Goal: Information Seeking & Learning: Check status

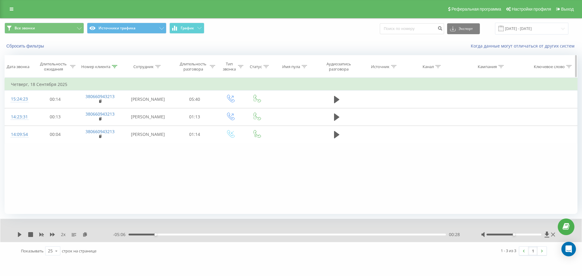
click at [117, 66] on icon at bounding box center [114, 66] width 5 height 3
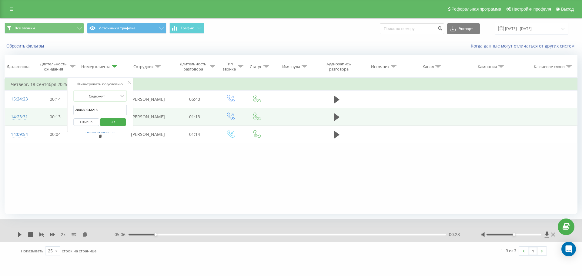
drag, startPoint x: 108, startPoint y: 111, endPoint x: 14, endPoint y: 110, distance: 94.0
click at [14, 110] on table "Фильтровать по условию Равно Отмена OK Фильтровать по условию Содержит 38066094…" at bounding box center [291, 111] width 573 height 66
paste input "995224020"
click button "OK" at bounding box center [113, 123] width 26 height 8
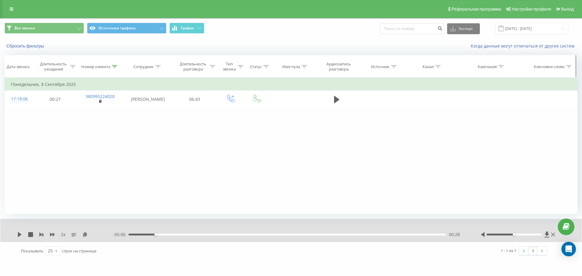
click at [116, 66] on icon at bounding box center [114, 66] width 5 height 3
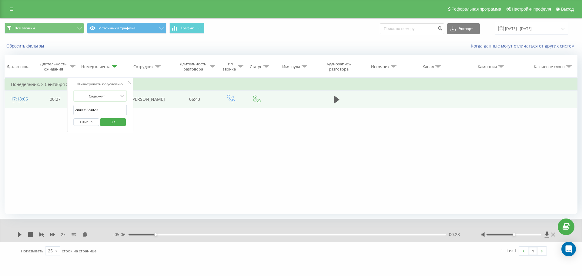
drag, startPoint x: 108, startPoint y: 111, endPoint x: 8, endPoint y: 108, distance: 99.2
click at [12, 108] on table "Фильтровать по условию Равно Отмена OK Фильтровать по условию Содержит 38099522…" at bounding box center [291, 93] width 573 height 30
paste input "67930288"
click button "OK" at bounding box center [113, 123] width 26 height 8
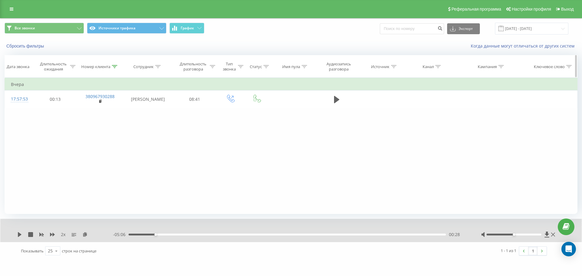
click at [116, 66] on icon at bounding box center [114, 66] width 5 height 3
drag, startPoint x: 82, startPoint y: 109, endPoint x: 36, endPoint y: 110, distance: 46.1
click at [36, 110] on div "Фильтровать по условию Равно Отмена OK Фильтровать по условию Содержит 38096793…" at bounding box center [291, 146] width 573 height 136
paste input "53359672"
click button "OK" at bounding box center [113, 123] width 26 height 8
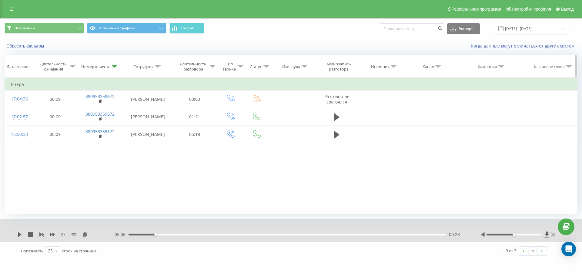
click at [113, 65] on div at bounding box center [114, 66] width 5 height 5
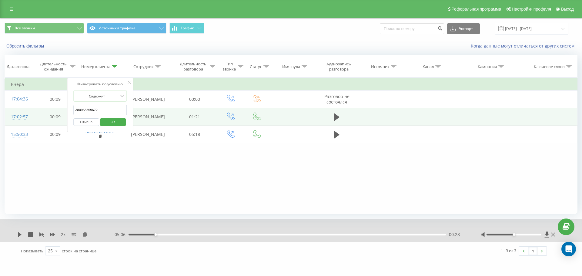
drag, startPoint x: 107, startPoint y: 109, endPoint x: 37, endPoint y: 110, distance: 70.3
click at [37, 110] on table "Фильтровать по условию Равно Отмена OK Фильтровать по условию Содержит 38095335…" at bounding box center [291, 111] width 573 height 66
paste input "634008419"
click button "OK" at bounding box center [113, 123] width 26 height 8
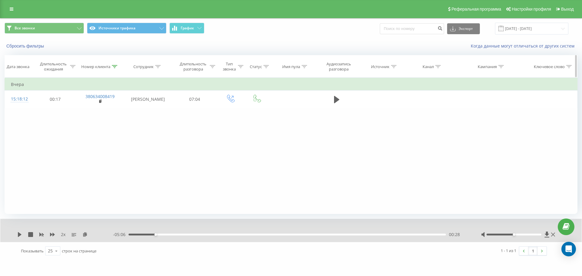
click at [111, 65] on div "Номер клиента" at bounding box center [99, 66] width 36 height 5
click at [5, 113] on div "Фильтровать по условию Равно Отмена OK Фильтровать по условию Содержит 38063400…" at bounding box center [291, 146] width 573 height 136
paste input "98636269"
click button "OK" at bounding box center [113, 123] width 26 height 8
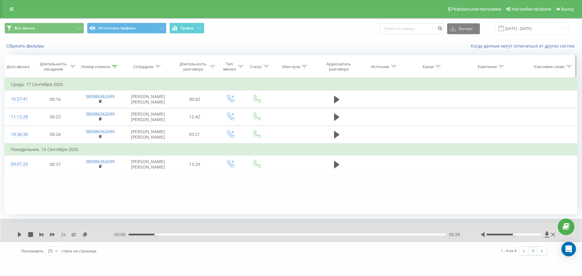
click at [114, 66] on icon at bounding box center [114, 66] width 5 height 3
drag, startPoint x: 108, startPoint y: 109, endPoint x: 2, endPoint y: 109, distance: 106.1
click at [2, 109] on div "Все звонки Источники трафика График Экспорт .csv .xls .xlsx [DATE] - [DATE] Сбр…" at bounding box center [291, 139] width 582 height 242
paste input "50806230"
click button "OK" at bounding box center [113, 123] width 26 height 8
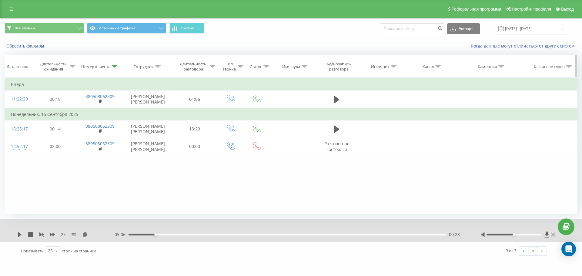
click at [118, 65] on div "Номер клиента" at bounding box center [100, 66] width 46 height 5
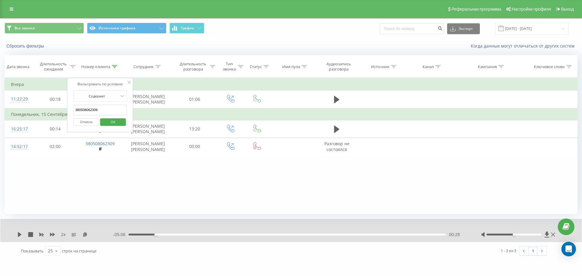
drag, startPoint x: 106, startPoint y: 109, endPoint x: 7, endPoint y: 115, distance: 99.3
click at [10, 115] on table "Фильтровать по условию Равно Отмена OK Фильтровать по условию Содержит 38050806…" at bounding box center [291, 117] width 573 height 78
paste input "969899672"
click button "OK" at bounding box center [113, 123] width 26 height 8
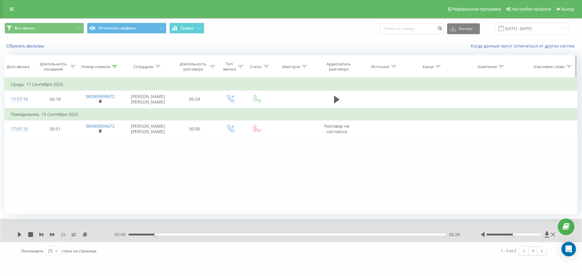
drag, startPoint x: 115, startPoint y: 67, endPoint x: 116, endPoint y: 70, distance: 3.1
click at [116, 67] on icon at bounding box center [114, 66] width 5 height 3
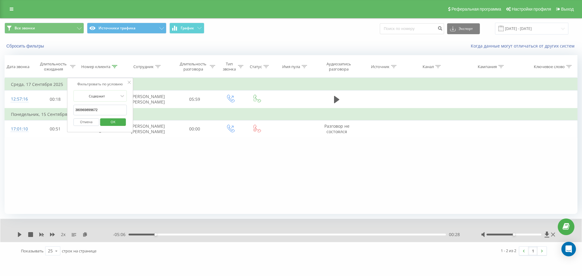
drag, startPoint x: 111, startPoint y: 115, endPoint x: 93, endPoint y: 106, distance: 20.2
click at [93, 106] on input "380969899672" at bounding box center [99, 110] width 53 height 11
click at [115, 108] on input "380969899672" at bounding box center [99, 110] width 53 height 11
drag, startPoint x: 84, startPoint y: 109, endPoint x: 0, endPoint y: 114, distance: 83.8
click at [0, 114] on div "Все звонки Источники трафика График Экспорт .csv .xls .xlsx [DATE] - [DATE] Сбр…" at bounding box center [291, 139] width 582 height 242
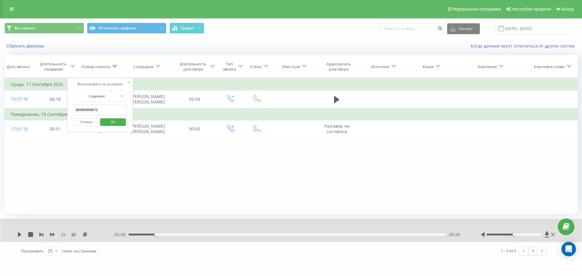
paste input "58740105"
click button "OK" at bounding box center [113, 123] width 26 height 8
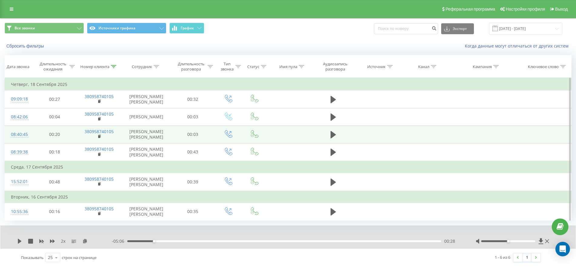
scroll to position [18, 0]
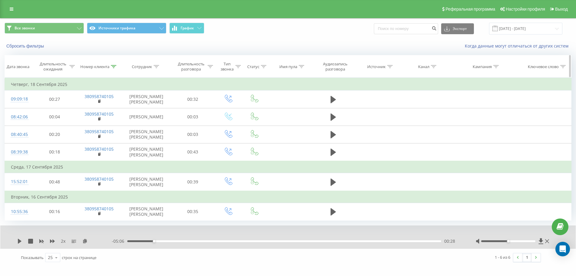
click at [113, 65] on icon at bounding box center [113, 66] width 5 height 3
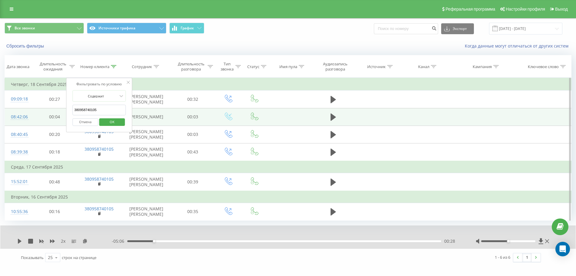
drag, startPoint x: 106, startPoint y: 94, endPoint x: 35, endPoint y: 96, distance: 70.7
click at [35, 96] on table "Фильтровать по условию Равно Отмена OK Фильтровать по условию Содержит 38095874…" at bounding box center [288, 149] width 567 height 143
paste input "98332452"
click button "OK" at bounding box center [112, 123] width 26 height 8
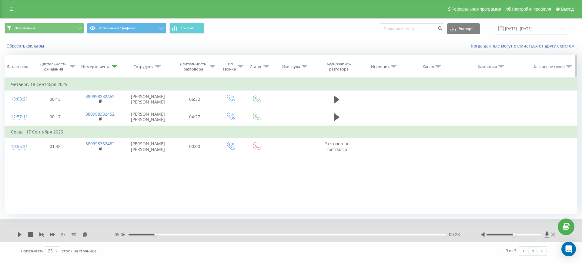
click at [118, 67] on div "Номер клиента" at bounding box center [100, 66] width 46 height 5
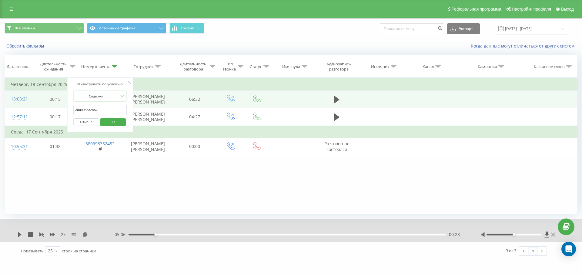
drag, startPoint x: 109, startPoint y: 110, endPoint x: 13, endPoint y: 110, distance: 95.8
click at [14, 110] on table "Фильтровать по условию Равно Отмена OK Фильтровать по условию Содержит 38099833…" at bounding box center [291, 117] width 573 height 78
paste input "677142116"
click button "OK" at bounding box center [113, 123] width 26 height 8
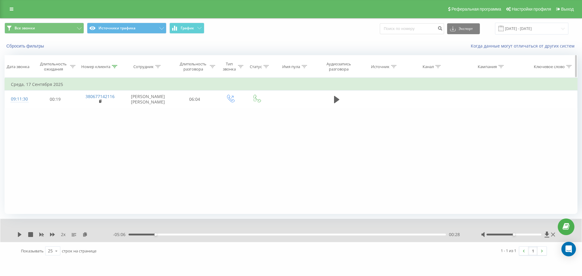
click at [113, 67] on icon at bounding box center [114, 66] width 5 height 3
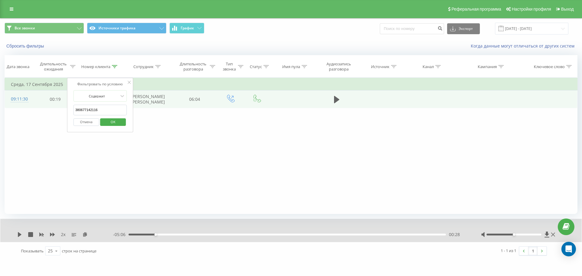
drag, startPoint x: 109, startPoint y: 112, endPoint x: 32, endPoint y: 110, distance: 77.9
click at [32, 108] on table "Фильтровать по условию Равно Отмена OK Фильтровать по условию Содержит 38067714…" at bounding box center [291, 93] width 573 height 30
paste input "507841709"
click button "OK" at bounding box center [113, 123] width 26 height 8
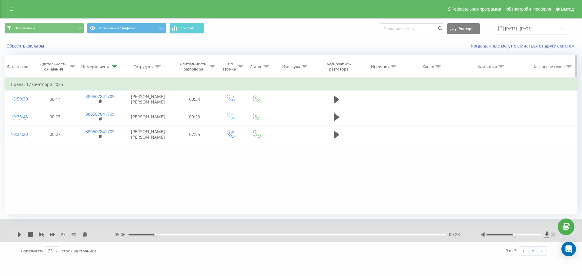
click at [115, 67] on icon at bounding box center [114, 66] width 5 height 3
drag, startPoint x: 97, startPoint y: 111, endPoint x: 1, endPoint y: 119, distance: 96.4
click at [2, 119] on div "Все звонки Источники трафика График Экспорт .csv .xls .xlsx [DATE] - [DATE] Сбр…" at bounding box center [291, 139] width 582 height 242
paste input "5861694"
click button "OK" at bounding box center [113, 123] width 26 height 8
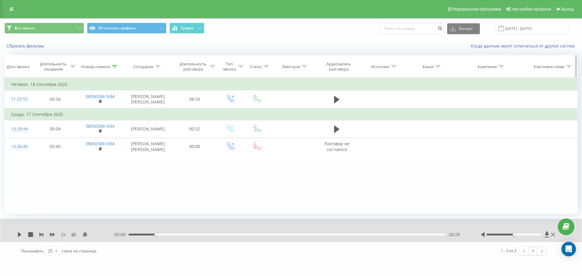
click at [112, 67] on icon at bounding box center [114, 66] width 5 height 3
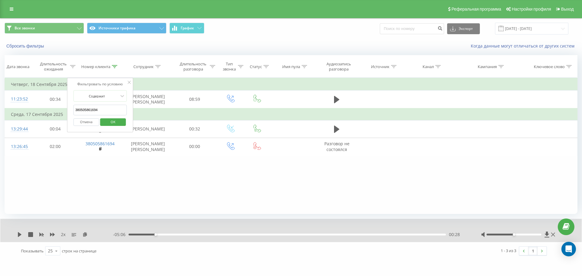
drag, startPoint x: 112, startPoint y: 106, endPoint x: 0, endPoint y: 111, distance: 112.5
click at [0, 110] on div "Все звонки Источники трафика График Экспорт .csv .xls .xlsx [DATE] - [DATE] Сбр…" at bounding box center [291, 139] width 582 height 242
paste input "978467306"
click button "OK" at bounding box center [113, 123] width 26 height 8
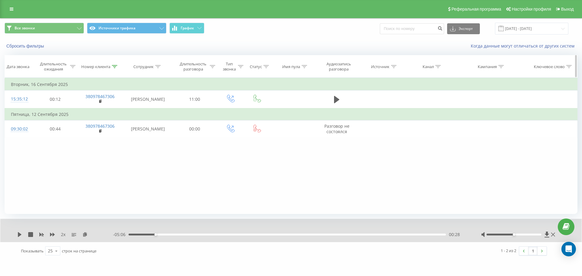
click at [113, 66] on icon at bounding box center [114, 66] width 5 height 3
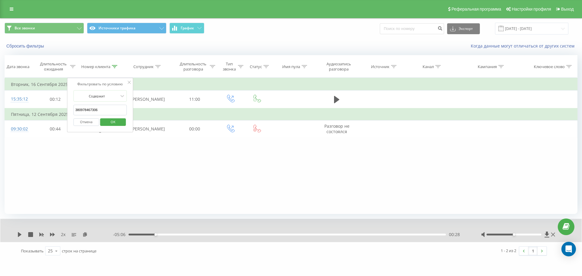
drag, startPoint x: 91, startPoint y: 111, endPoint x: 19, endPoint y: 112, distance: 72.1
click at [19, 112] on table "Фильтровать по условию Равно Отмена OK Фильтровать по условию Содержит 38097846…" at bounding box center [291, 108] width 573 height 60
paste input "80905762"
click button "OK" at bounding box center [113, 123] width 26 height 8
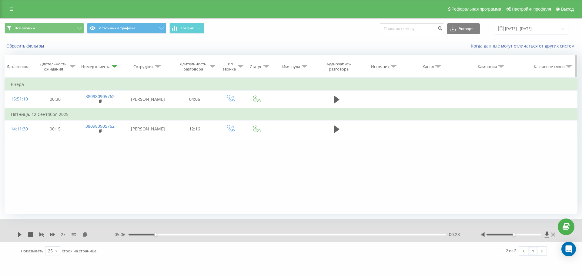
click at [114, 66] on icon at bounding box center [114, 66] width 5 height 3
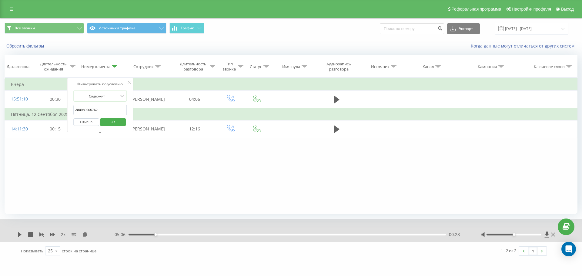
drag, startPoint x: 106, startPoint y: 112, endPoint x: 16, endPoint y: 114, distance: 89.7
click at [21, 114] on table "Фильтровать по условию Равно Отмена OK Фильтровать по условию Содержит 38098090…" at bounding box center [291, 108] width 573 height 60
paste input "71752605"
click button "OK" at bounding box center [113, 123] width 26 height 8
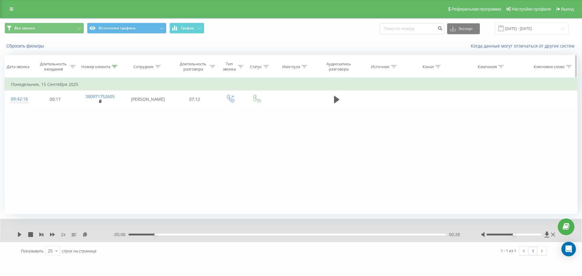
click at [111, 64] on div "Номер клиента" at bounding box center [99, 66] width 36 height 5
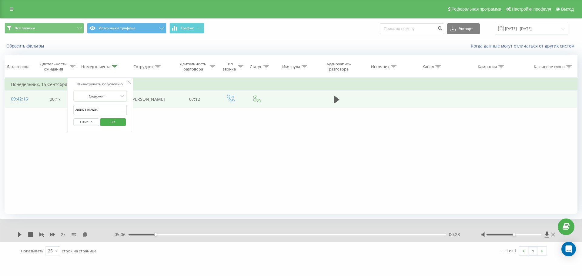
drag, startPoint x: 110, startPoint y: 112, endPoint x: 17, endPoint y: 102, distance: 93.6
click at [17, 102] on table "Фильтровать по условию Равно Отмена OK Фильтровать по условию Содержит 38097175…" at bounding box center [291, 93] width 573 height 30
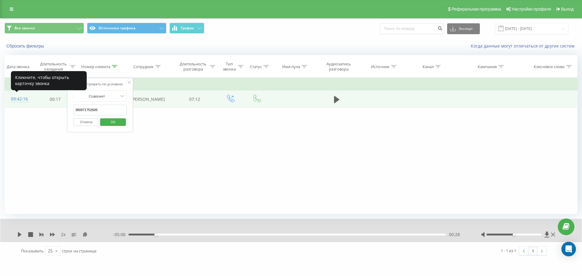
paste input "8907194"
click button "OK" at bounding box center [113, 123] width 26 height 8
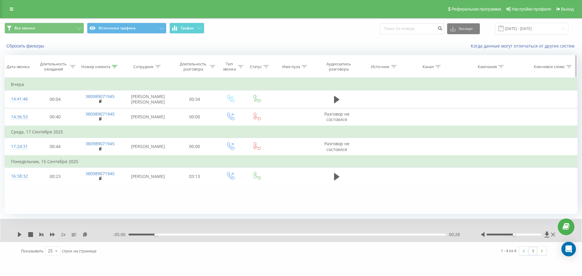
drag, startPoint x: 107, startPoint y: 68, endPoint x: 112, endPoint y: 68, distance: 4.9
click at [109, 68] on div "Номер клиента" at bounding box center [95, 66] width 29 height 5
drag, startPoint x: 21, startPoint y: 107, endPoint x: 0, endPoint y: 107, distance: 20.6
click at [0, 107] on div "Все звонки Источники трафика График Экспорт .csv .xls .xlsx [DATE] - [DATE] Сбр…" at bounding box center [291, 139] width 582 height 242
paste input "74800189"
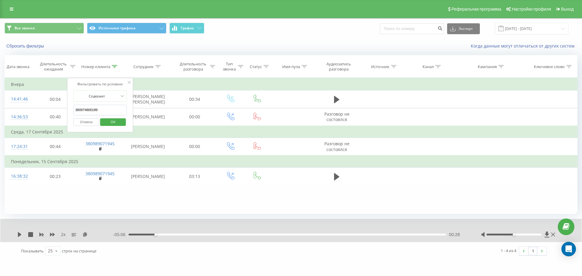
click button "OK" at bounding box center [113, 123] width 26 height 8
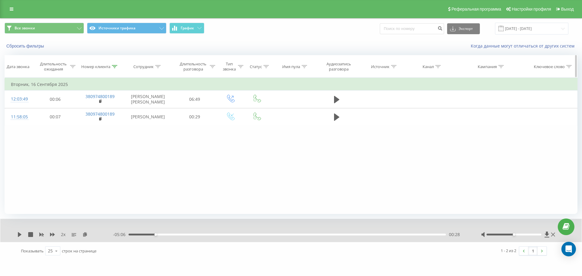
click at [119, 68] on div "Номер клиента" at bounding box center [100, 66] width 46 height 5
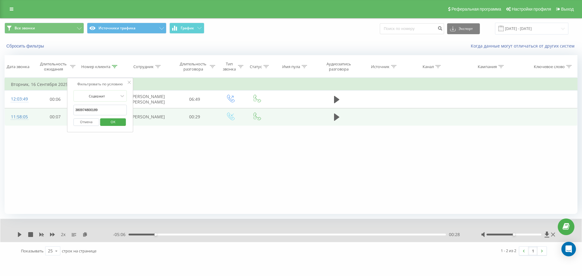
drag, startPoint x: 99, startPoint y: 109, endPoint x: 23, endPoint y: 109, distance: 76.1
click at [25, 109] on table "Фильтровать по условию Равно Отмена OK Фильтровать по условию Содержит 38097480…" at bounding box center [291, 102] width 573 height 48
paste input "0987715625"
click button "OK" at bounding box center [113, 123] width 26 height 8
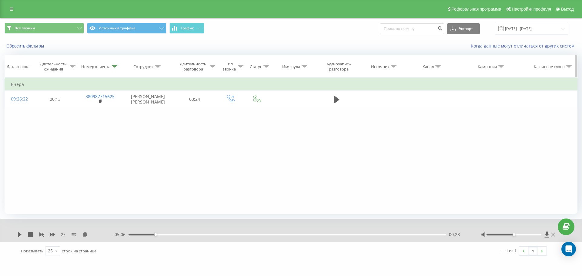
click at [114, 66] on icon at bounding box center [114, 66] width 5 height 3
drag, startPoint x: 105, startPoint y: 112, endPoint x: 0, endPoint y: 112, distance: 104.9
click at [0, 112] on div "Все звонки Источники трафика График Экспорт .csv .xls .xlsx [DATE] - [DATE] Сбр…" at bounding box center [291, 139] width 582 height 242
paste input "38095941005"
click button "OK" at bounding box center [113, 123] width 26 height 8
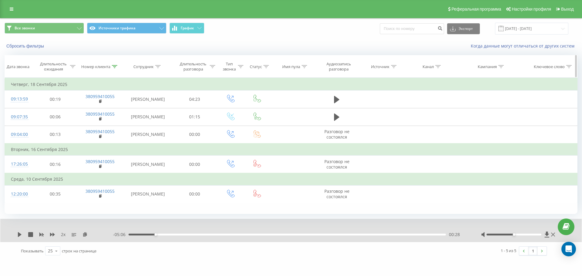
click at [115, 66] on icon at bounding box center [114, 66] width 5 height 3
drag, startPoint x: 70, startPoint y: 110, endPoint x: 1, endPoint y: 111, distance: 69.1
click at [0, 110] on div "Все звонки Источники трафика График Экспорт .csv .xls .xlsx [DATE] - [DATE] Сбр…" at bounding box center [291, 139] width 582 height 242
paste input "82390940"
click button "OK" at bounding box center [113, 123] width 26 height 8
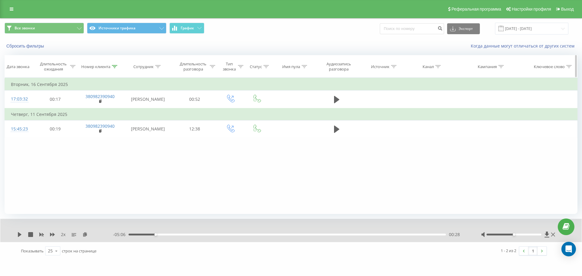
click at [116, 65] on icon at bounding box center [114, 66] width 5 height 3
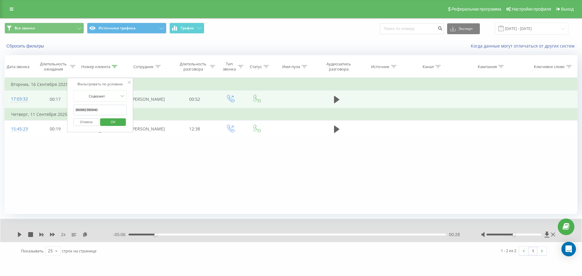
drag, startPoint x: 108, startPoint y: 109, endPoint x: 25, endPoint y: 108, distance: 82.8
click at [26, 108] on table "Фильтровать по условию Равно Отмена OK Фильтровать по условию Содержит 38098239…" at bounding box center [291, 108] width 573 height 60
paste input "0966137655"
click button "OK" at bounding box center [113, 123] width 26 height 8
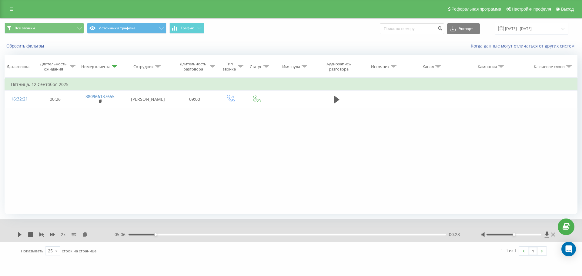
drag, startPoint x: 117, startPoint y: 65, endPoint x: 105, endPoint y: 98, distance: 35.0
click at [117, 65] on icon at bounding box center [114, 66] width 5 height 3
drag, startPoint x: 109, startPoint y: 112, endPoint x: 0, endPoint y: 109, distance: 109.2
click at [0, 109] on div "Все звонки Источники трафика График Экспорт .csv .xls .xlsx [DATE] - [DATE] Сбр…" at bounding box center [291, 139] width 582 height 242
paste input "380998300056"
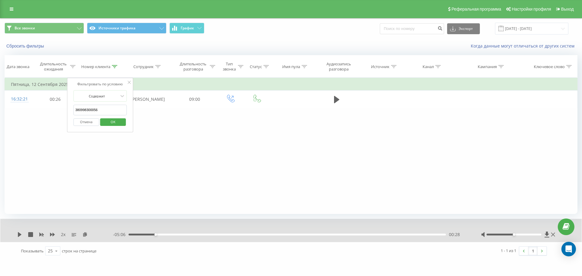
click button "OK" at bounding box center [113, 123] width 26 height 8
drag, startPoint x: 115, startPoint y: 65, endPoint x: 114, endPoint y: 70, distance: 5.2
click at [115, 65] on icon at bounding box center [114, 66] width 5 height 3
drag, startPoint x: 109, startPoint y: 112, endPoint x: 34, endPoint y: 111, distance: 74.9
click at [34, 111] on div "Фильтровать по условию Равно Отмена OK Фильтровать по условию Содержит 38099830…" at bounding box center [291, 146] width 573 height 136
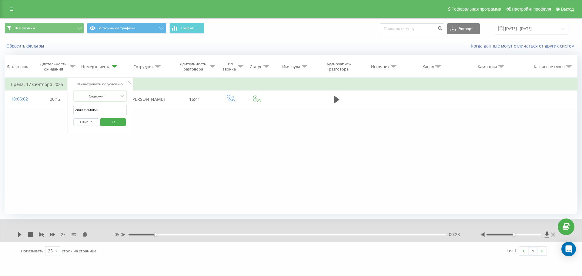
paste input "688496728"
click button "OK" at bounding box center [113, 123] width 26 height 8
click at [115, 67] on icon at bounding box center [114, 66] width 5 height 3
drag, startPoint x: 109, startPoint y: 112, endPoint x: 70, endPoint y: 107, distance: 39.4
click at [71, 107] on div "Фильтровать по условию Содержит 380688496728 Отмена OK" at bounding box center [100, 105] width 66 height 55
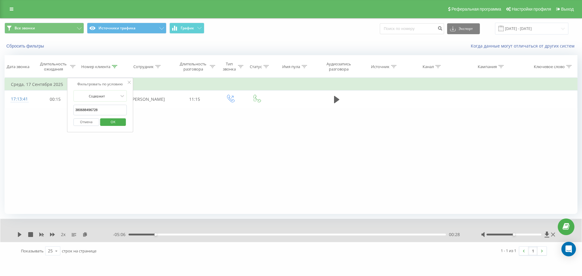
paste input "993744609"
click button "OK" at bounding box center [113, 123] width 26 height 8
click at [114, 67] on icon at bounding box center [114, 66] width 5 height 3
drag, startPoint x: 116, startPoint y: 109, endPoint x: 5, endPoint y: 110, distance: 110.6
click at [5, 110] on div "Фильтровать по условию Равно Отмена OK Фильтровать по условию Содержит 38099374…" at bounding box center [291, 146] width 573 height 136
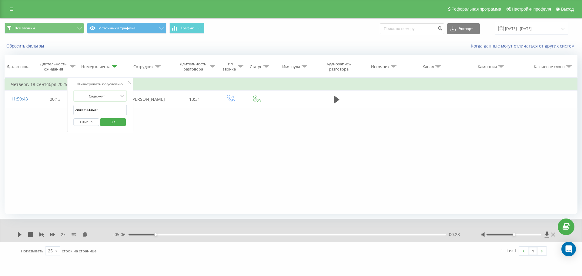
paste input "82446364"
click button "OK" at bounding box center [113, 123] width 26 height 8
drag, startPoint x: 116, startPoint y: 69, endPoint x: 113, endPoint y: 72, distance: 4.6
click at [116, 69] on div at bounding box center [114, 66] width 5 height 5
drag, startPoint x: 107, startPoint y: 108, endPoint x: 11, endPoint y: 108, distance: 95.5
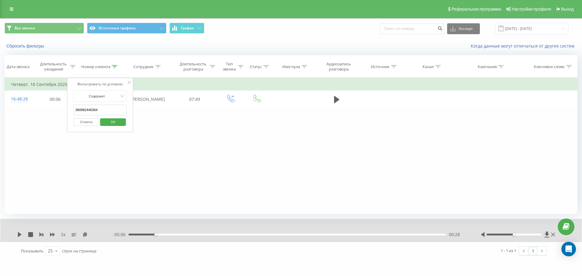
click at [11, 108] on table "Фильтровать по условию Равно Отмена OK Фильтровать по условию Содержит 38098244…" at bounding box center [291, 93] width 573 height 30
paste input "73224916"
type input "380973224916"
click button "OK" at bounding box center [113, 123] width 26 height 8
